Goal: Task Accomplishment & Management: Complete application form

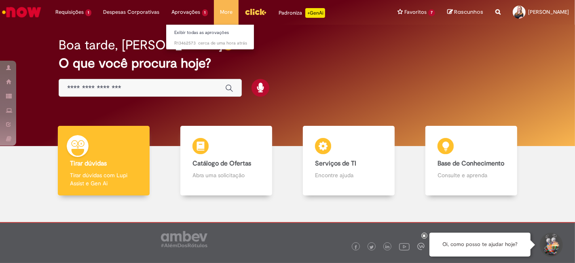
click at [198, 26] on ul "Exibir todas as aprovações cerca de uma hora atrás cerca de uma hora atrás [DAT…" at bounding box center [210, 36] width 89 height 25
click at [198, 32] on link "Exibir todas as aprovações" at bounding box center [210, 32] width 89 height 9
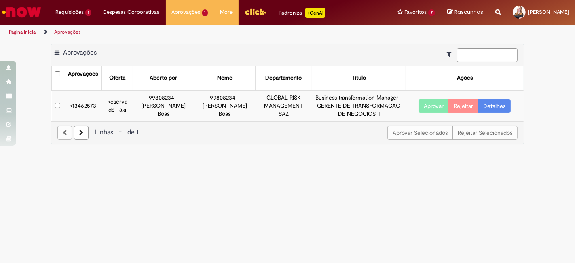
click at [91, 103] on td "R13462573" at bounding box center [83, 105] width 38 height 31
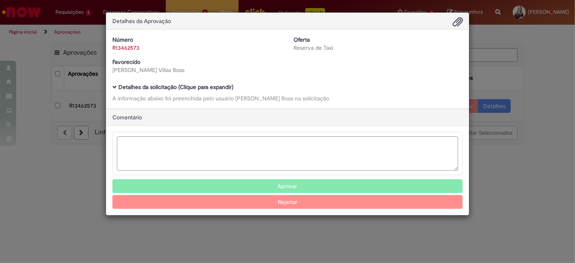
click at [165, 87] on b "Detalhes da solicitação (Clique para expandir)" at bounding box center [176, 86] width 115 height 7
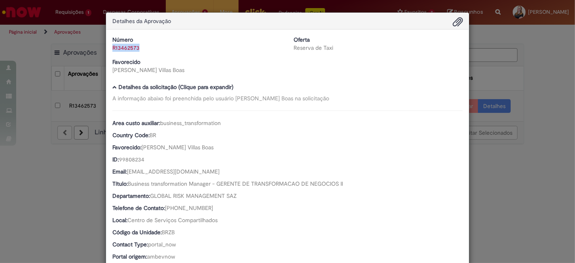
drag, startPoint x: 141, startPoint y: 45, endPoint x: 115, endPoint y: 49, distance: 26.2
click at [107, 49] on div "Número R13462573" at bounding box center [196, 44] width 181 height 16
copy link "R13462573"
drag, startPoint x: 116, startPoint y: 68, endPoint x: 174, endPoint y: 69, distance: 58.3
click at [174, 69] on div "[PERSON_NAME] Villas Boas" at bounding box center [196, 70] width 169 height 8
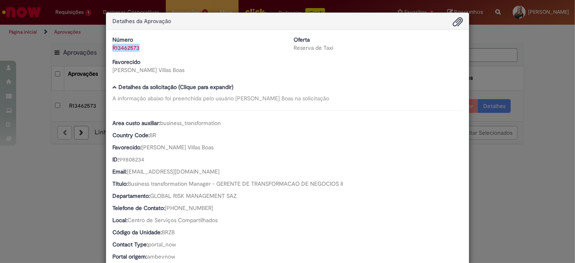
copy div "[PERSON_NAME] Villas Boas"
click at [90, 183] on div "Detalhes da Aprovação Número R13462573 Oferta Reserva de Taxi Favorecido [PERSO…" at bounding box center [287, 131] width 575 height 263
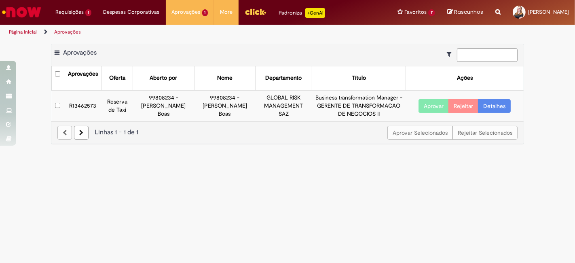
click at [87, 102] on td "R13462573" at bounding box center [83, 105] width 38 height 31
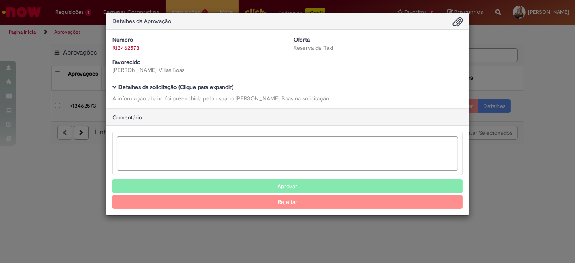
click at [160, 86] on b "Detalhes da solicitação (Clique para expandir)" at bounding box center [176, 86] width 115 height 7
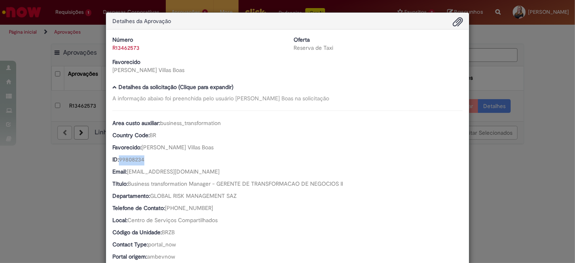
drag, startPoint x: 119, startPoint y: 159, endPoint x: 276, endPoint y: 144, distance: 158.5
click at [152, 159] on div "ID: 99808234" at bounding box center [287, 160] width 350 height 10
copy span "99808234"
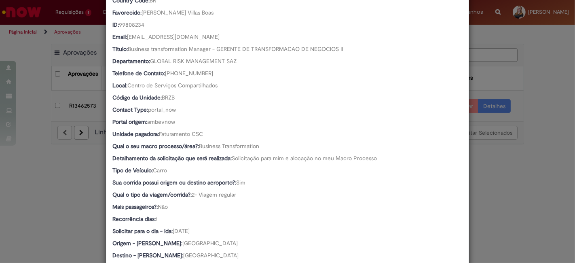
scroll to position [135, 0]
drag, startPoint x: 198, startPoint y: 144, endPoint x: 264, endPoint y: 146, distance: 66.0
click at [264, 146] on div "Qual o seu macro processo/área?: Business Transformation" at bounding box center [287, 147] width 350 height 10
copy span "Business Transformation"
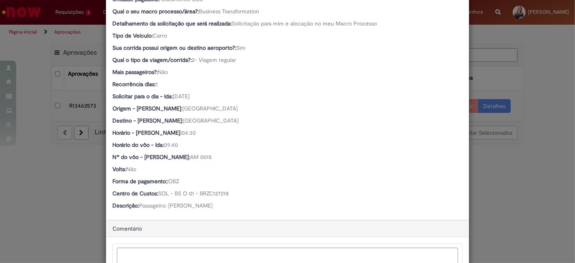
scroll to position [270, 0]
drag, startPoint x: 199, startPoint y: 193, endPoint x: 245, endPoint y: 191, distance: 46.1
click at [245, 191] on div "Centro de Custos: SOL - BS O 01 - BRZC127218" at bounding box center [287, 194] width 350 height 10
copy span "BRZC127218"
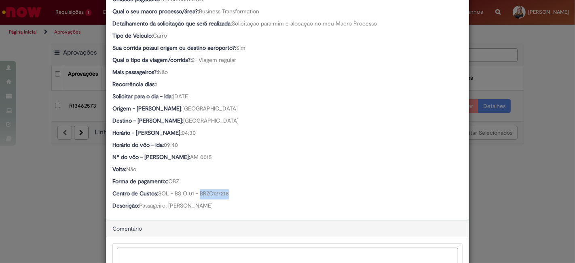
click at [219, 205] on div "Descrição: Passageiro: [PERSON_NAME]" at bounding box center [287, 207] width 350 height 10
copy span "Passageiro: [PERSON_NAME]"
drag, startPoint x: 138, startPoint y: 204, endPoint x: 219, endPoint y: 205, distance: 80.9
click at [219, 205] on div "Descrição: Passageiro: [PERSON_NAME]" at bounding box center [287, 206] width 350 height 10
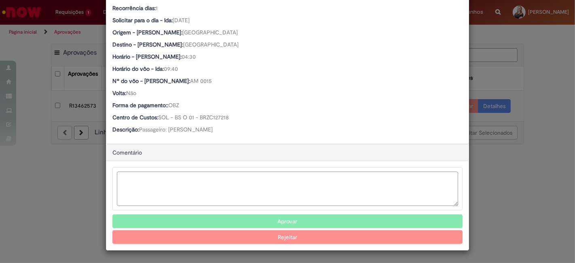
scroll to position [346, 0]
click at [162, 180] on textarea "Ambev Approval Modal" at bounding box center [288, 189] width 342 height 34
type textarea "*"
type textarea "**********"
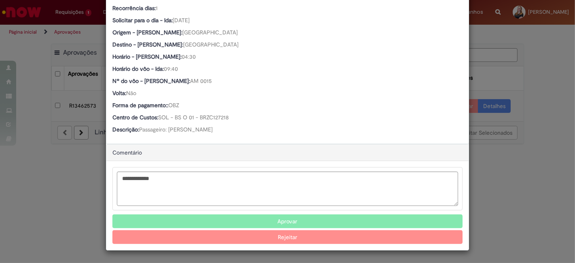
click at [294, 217] on button "Aprovar" at bounding box center [287, 221] width 350 height 14
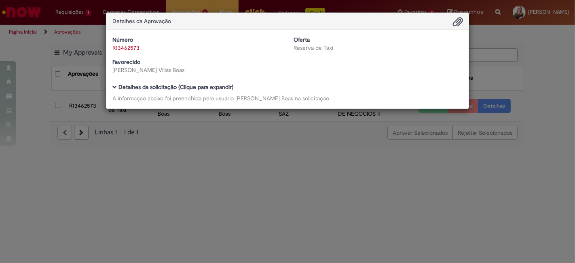
click at [164, 86] on b "Detalhes da solicitação (Clique para expandir)" at bounding box center [176, 86] width 115 height 7
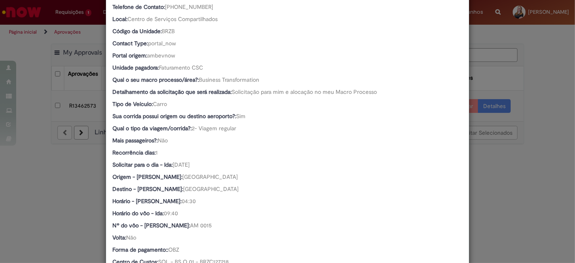
scroll to position [240, 0]
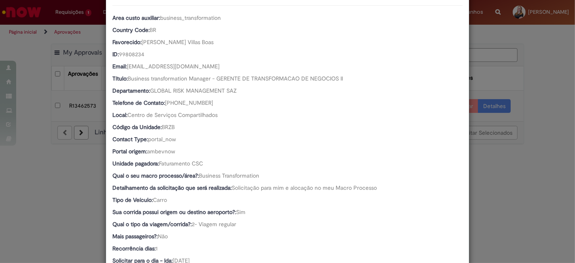
click at [502, 199] on div "Detalhes da Aprovação Número R13462573 Oferta Reserva de Taxi Favorecido [PERSO…" at bounding box center [287, 131] width 575 height 263
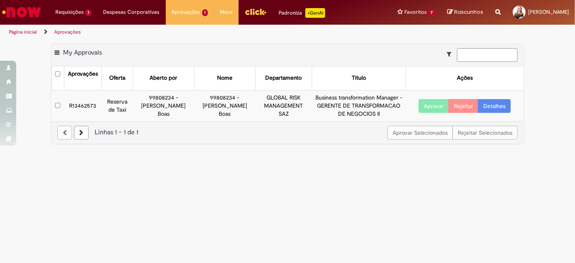
click at [83, 106] on td "R13462573" at bounding box center [83, 105] width 38 height 31
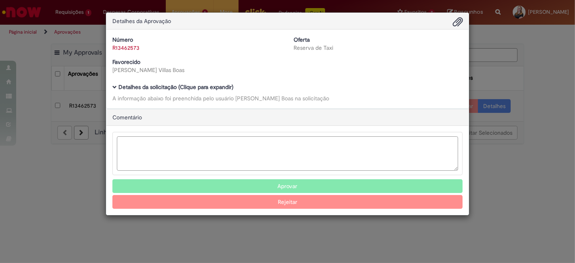
click at [153, 146] on textarea "Ambev Approval Modal" at bounding box center [288, 153] width 342 height 34
type textarea "**********"
click at [282, 186] on button "Aprovar" at bounding box center [287, 186] width 350 height 14
